Goal: Transaction & Acquisition: Purchase product/service

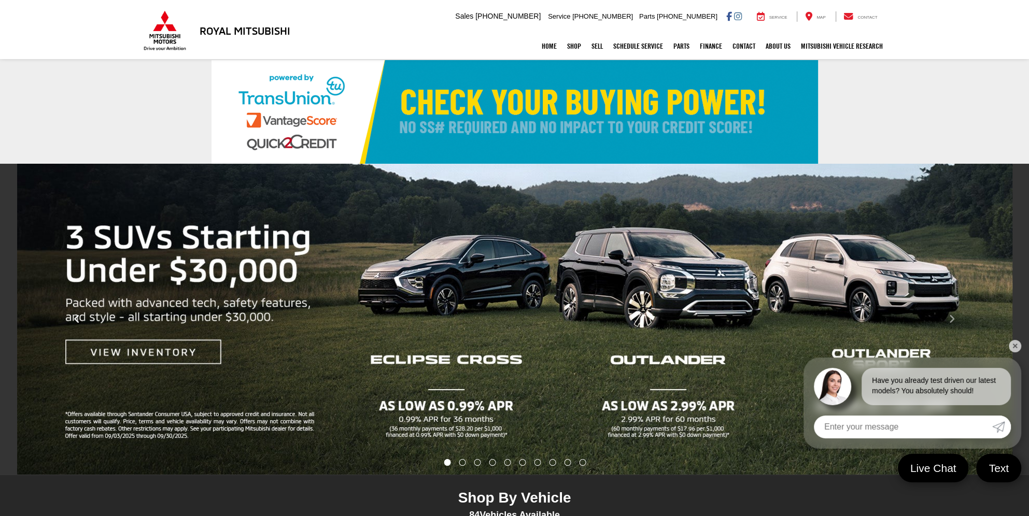
click at [141, 350] on button "Click to view previous picture." at bounding box center [77, 318] width 154 height 269
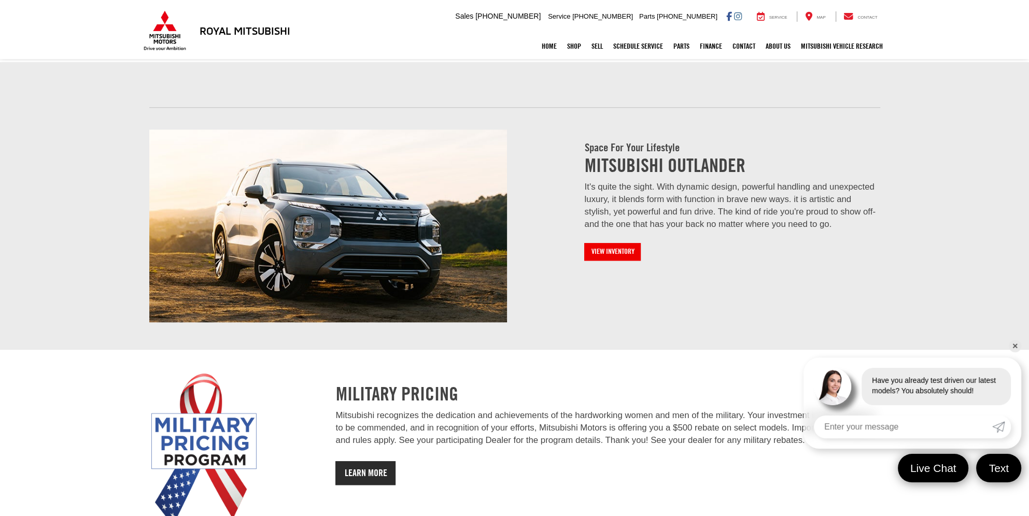
scroll to position [1140, 0]
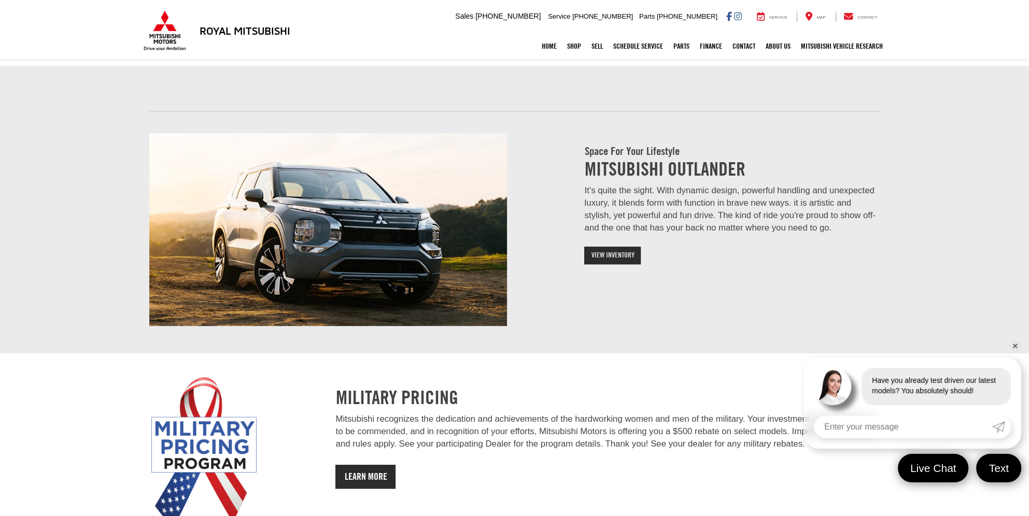
click at [610, 254] on link "View Inventory" at bounding box center [612, 256] width 56 height 18
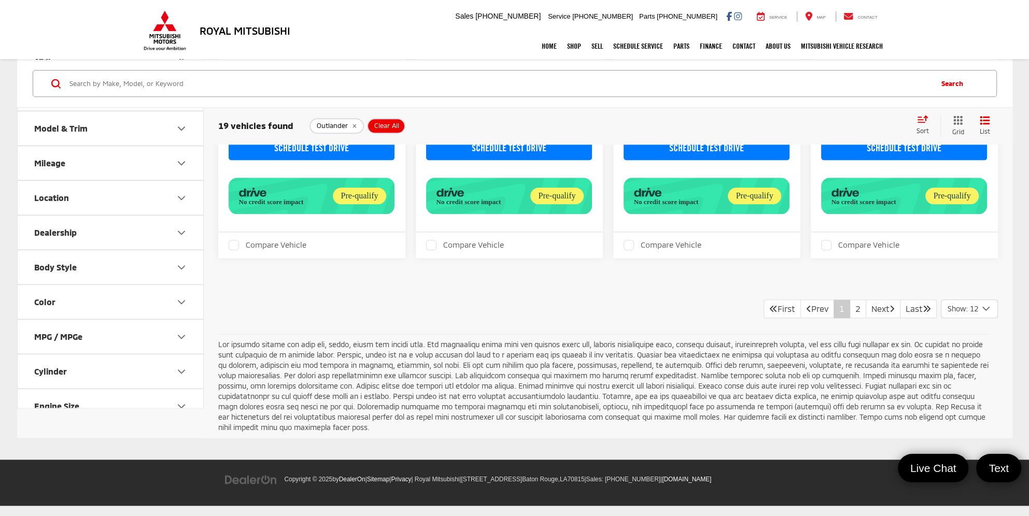
scroll to position [1642, 0]
click at [849, 309] on link "2" at bounding box center [857, 309] width 17 height 19
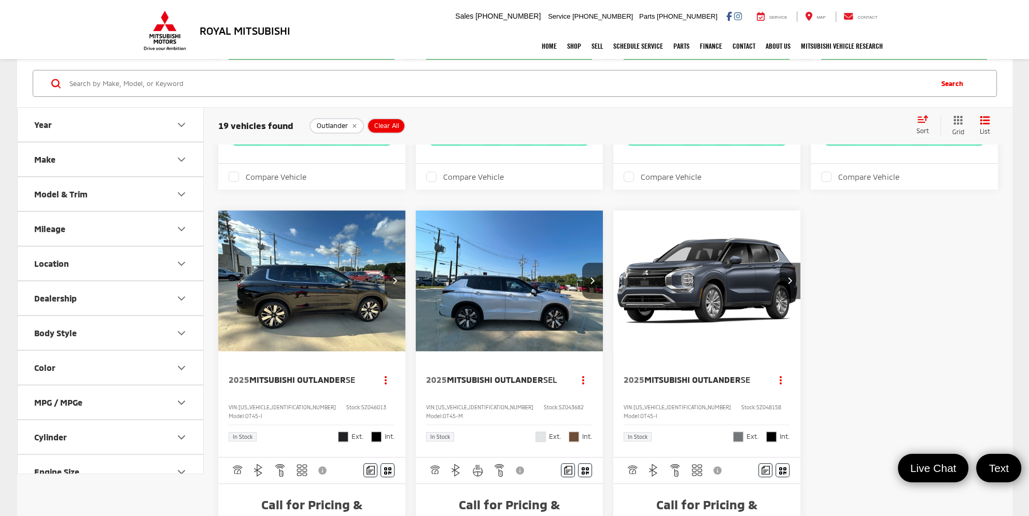
scroll to position [518, 0]
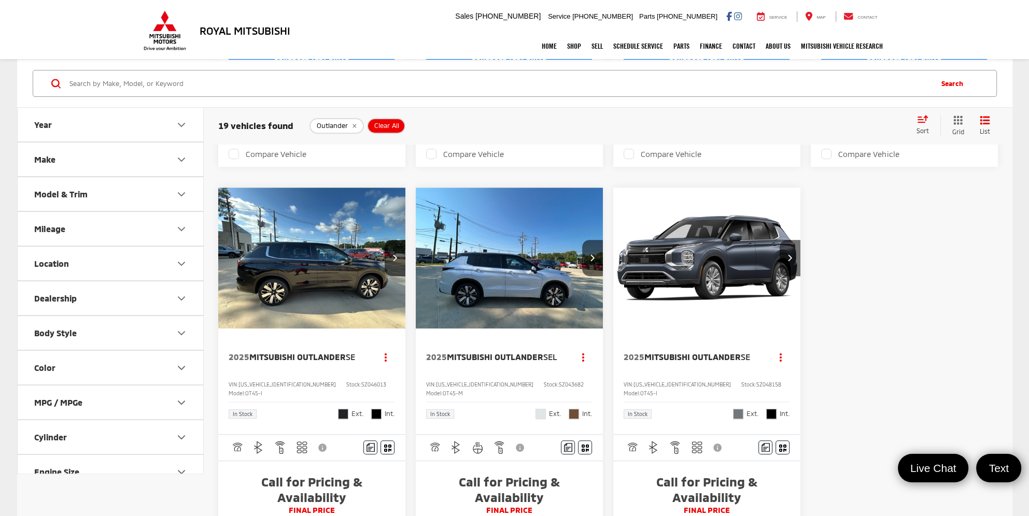
click at [330, 296] on img "2025 Mitsubishi Outlander SE 0" at bounding box center [312, 258] width 189 height 141
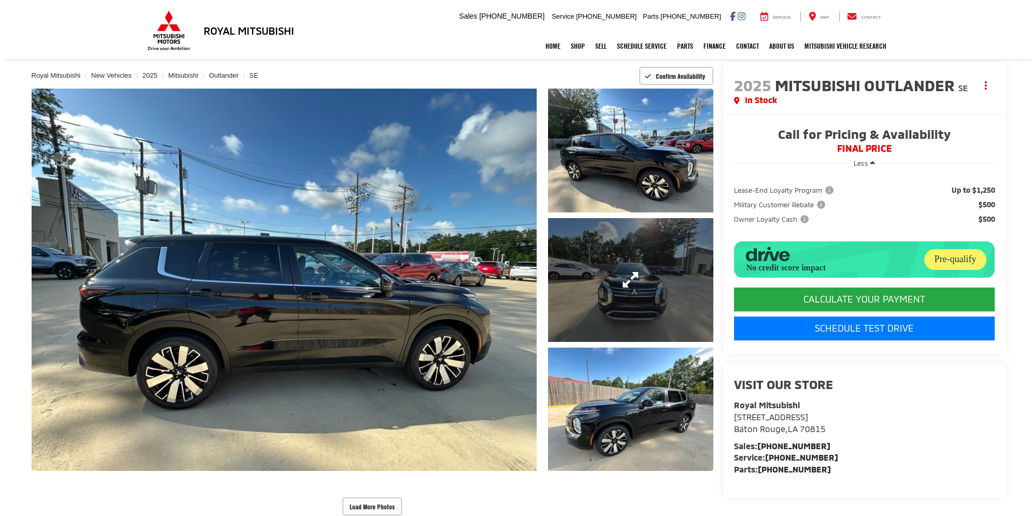
scroll to position [52, 0]
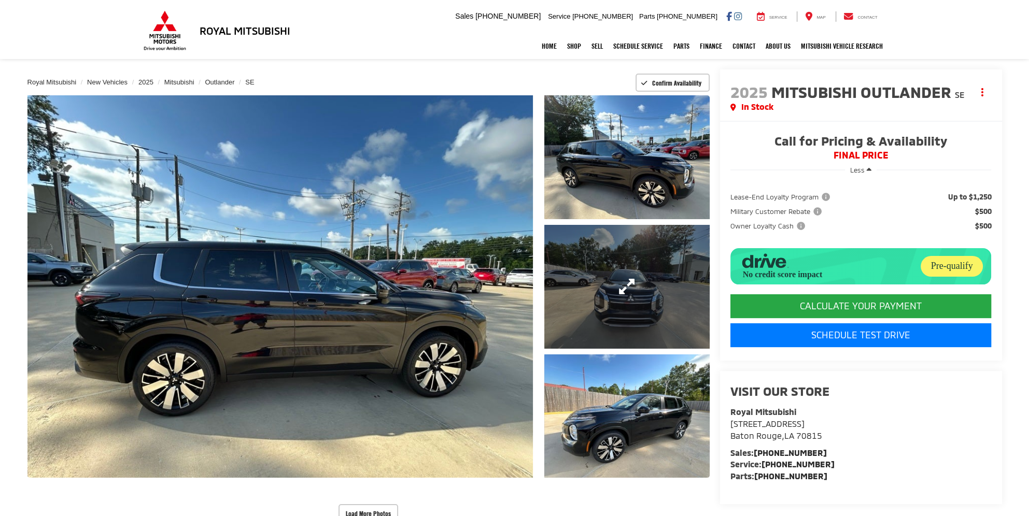
click at [604, 296] on link "Expand Photo 2" at bounding box center [626, 287] width 165 height 124
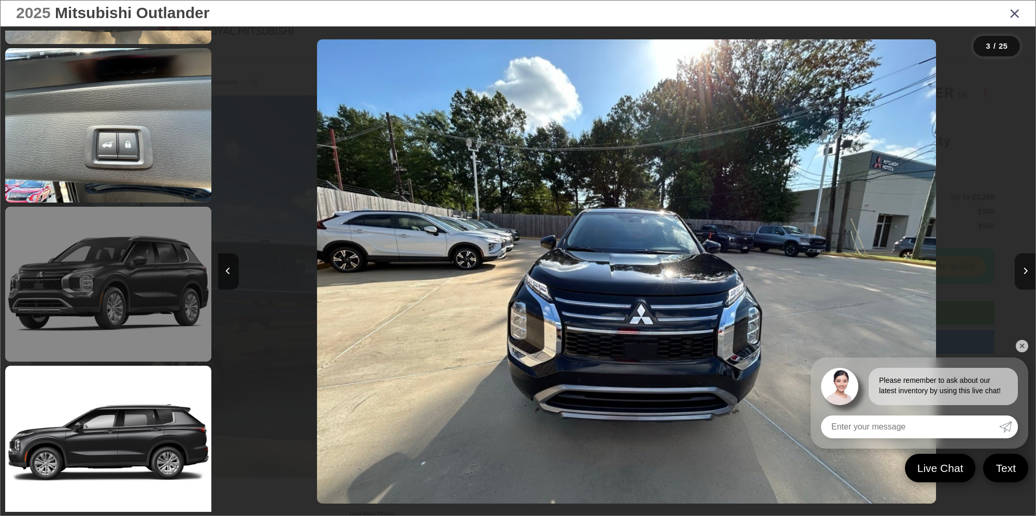
scroll to position [3487, 0]
